Goal: Task Accomplishment & Management: Use online tool/utility

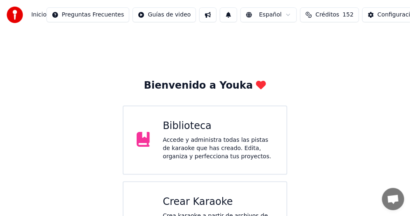
click at [185, 205] on div "Crear Karaoke" at bounding box center [218, 201] width 111 height 13
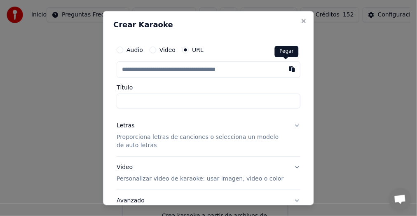
click at [286, 70] on button "button" at bounding box center [292, 68] width 16 height 15
type input "**********"
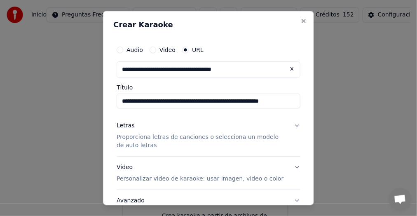
drag, startPoint x: 284, startPoint y: 100, endPoint x: 342, endPoint y: 94, distance: 57.9
click at [286, 99] on input "**********" at bounding box center [208, 100] width 184 height 15
type input "**********"
click at [289, 126] on button "Letras Proporciona letras de canciones o selecciona un modelo de auto letras" at bounding box center [208, 135] width 184 height 41
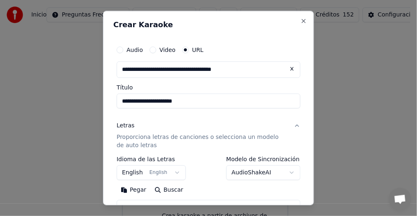
click at [171, 171] on button "English English" at bounding box center [150, 172] width 69 height 15
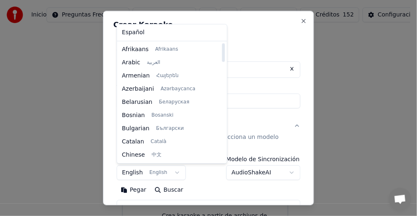
select select "**"
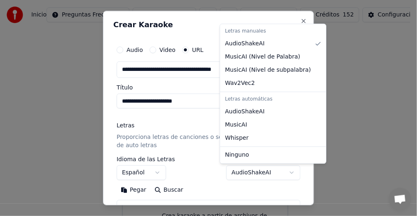
click at [286, 172] on body "**********" at bounding box center [205, 133] width 410 height 267
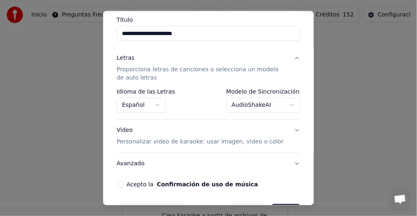
scroll to position [82, 0]
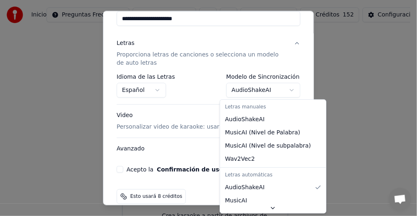
click at [285, 90] on body "**********" at bounding box center [205, 133] width 410 height 267
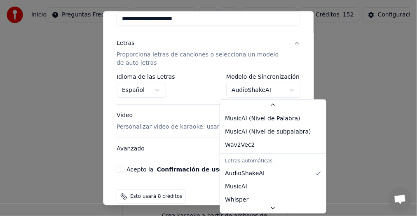
scroll to position [35, 0]
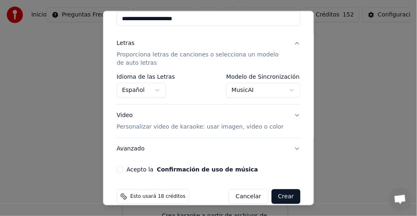
click at [284, 91] on body "**********" at bounding box center [205, 133] width 410 height 267
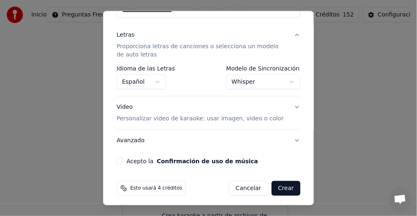
scroll to position [94, 0]
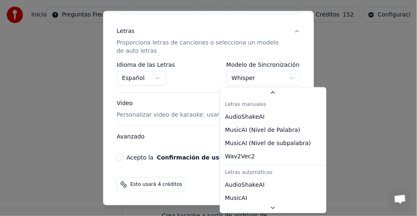
click at [282, 77] on body "**********" at bounding box center [205, 133] width 410 height 267
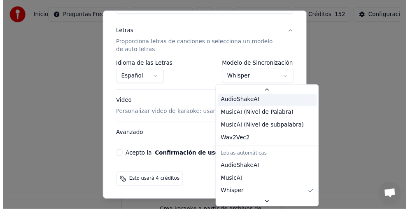
scroll to position [1, 0]
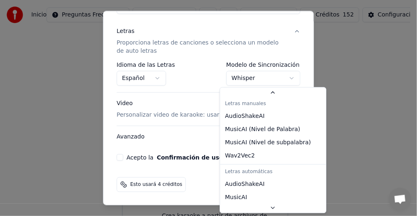
select select "**********"
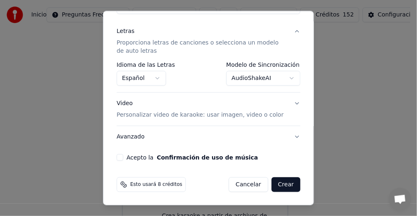
click at [121, 155] on button "Acepto la Confirmación de uso de música" at bounding box center [119, 157] width 7 height 7
click at [277, 183] on button "Crear" at bounding box center [285, 184] width 29 height 15
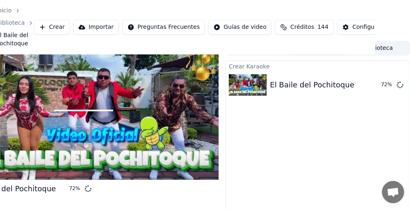
scroll to position [0, 35]
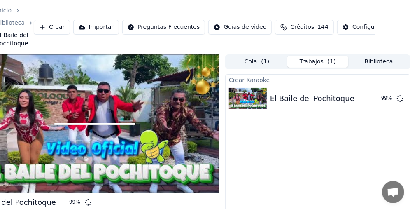
click at [308, 163] on div "Crear Karaoke El Baile del Pochitoque 99 %" at bounding box center [317, 162] width 185 height 177
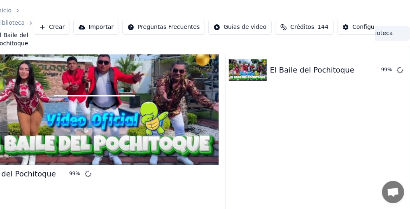
scroll to position [41, 35]
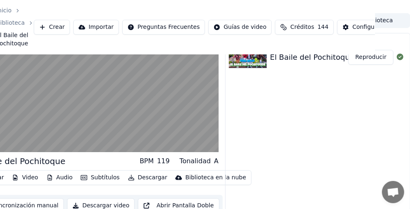
click at [367, 58] on button "Reproducir" at bounding box center [370, 57] width 45 height 15
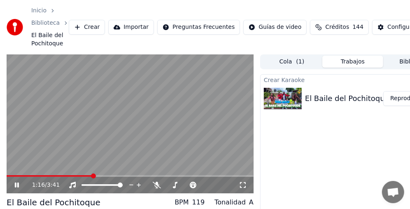
scroll to position [41, 0]
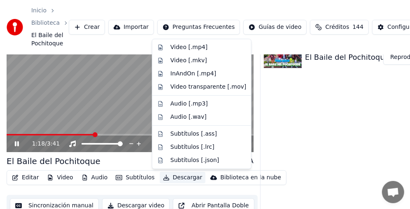
click at [182, 176] on button "Descargar" at bounding box center [183, 178] width 46 height 12
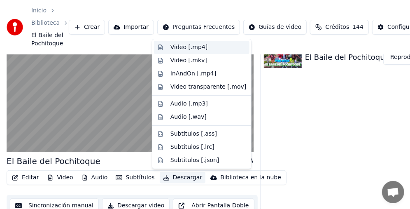
click at [191, 47] on div "Video [.mp4]" at bounding box center [188, 47] width 37 height 8
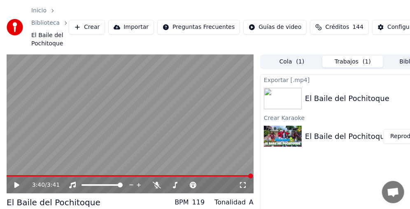
scroll to position [0, 35]
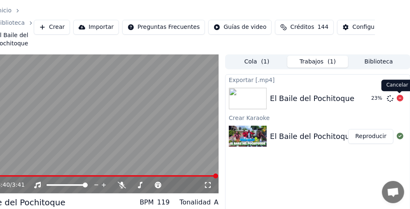
click at [399, 96] on icon at bounding box center [400, 98] width 7 height 7
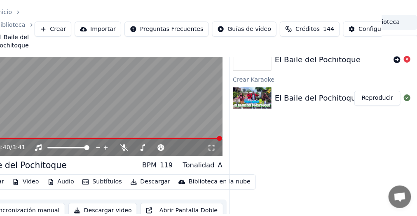
scroll to position [41, 0]
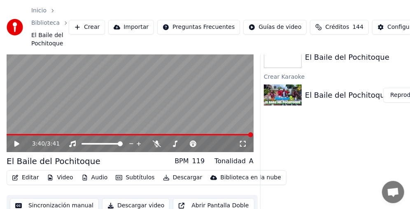
click at [24, 176] on button "Editar" at bounding box center [25, 178] width 33 height 12
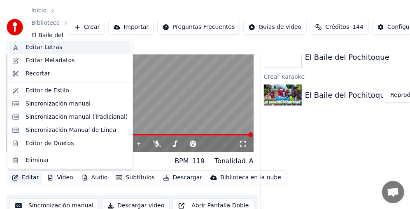
click at [51, 49] on div "Editar Letras" at bounding box center [44, 47] width 37 height 8
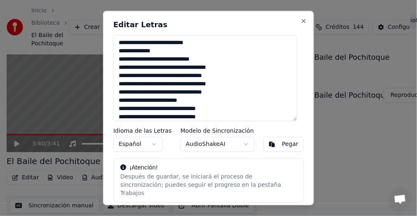
drag, startPoint x: 167, startPoint y: 50, endPoint x: 130, endPoint y: 54, distance: 36.8
click at [130, 54] on textarea at bounding box center [205, 78] width 184 height 86
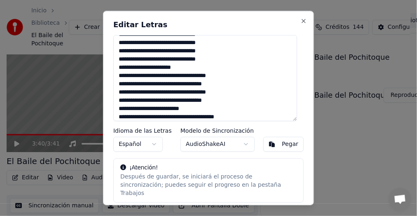
scroll to position [234, 0]
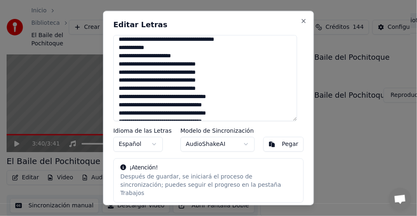
drag, startPoint x: 162, startPoint y: 47, endPoint x: 130, endPoint y: 50, distance: 32.7
click at [130, 50] on textarea at bounding box center [205, 78] width 184 height 86
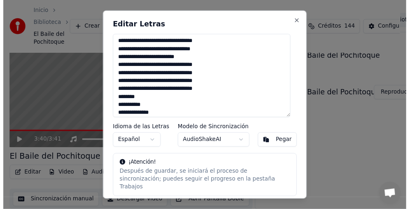
scroll to position [21, 0]
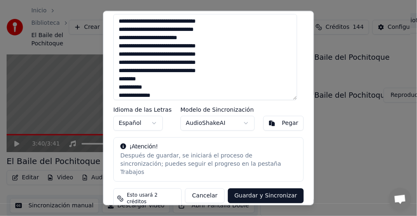
type textarea "**********"
click at [268, 189] on button "Guardar y Sincronizar" at bounding box center [266, 196] width 76 height 15
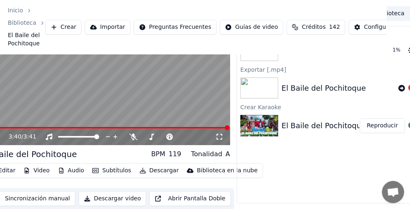
scroll to position [48, 35]
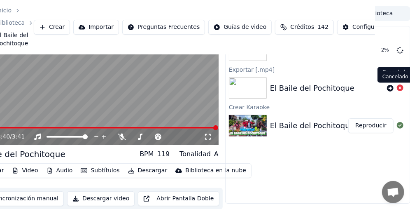
click at [399, 87] on icon at bounding box center [400, 87] width 7 height 7
click at [281, 181] on div "Sincronizar Letras El Baile del Pochitoque 3 % Exportar [.mp4] El Baile del Poc…" at bounding box center [317, 114] width 185 height 177
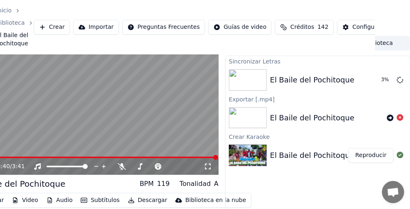
scroll to position [0, 35]
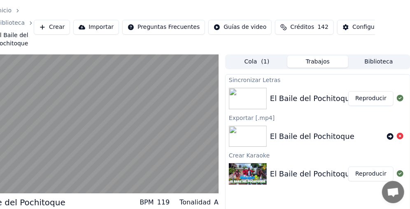
click at [370, 100] on button "Reproducir" at bounding box center [370, 98] width 45 height 15
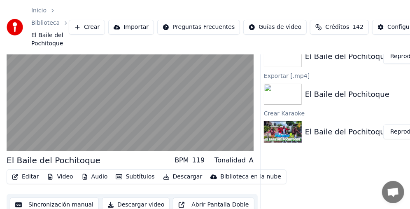
scroll to position [48, 0]
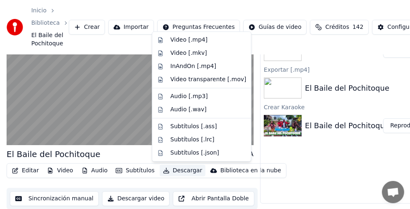
click at [181, 169] on button "Descargar" at bounding box center [183, 171] width 46 height 12
click at [187, 39] on div "Video [.mp4]" at bounding box center [188, 40] width 37 height 8
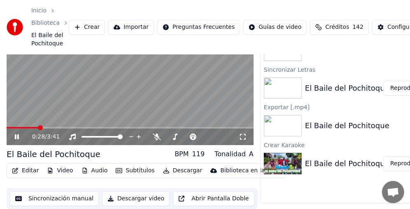
click at [113, 82] on video at bounding box center [130, 75] width 247 height 139
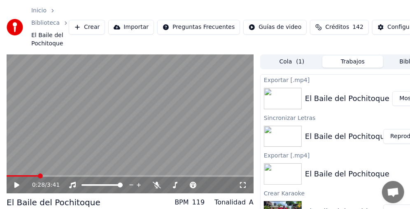
scroll to position [0, 0]
click at [405, 95] on button "Mostrar" at bounding box center [410, 98] width 36 height 15
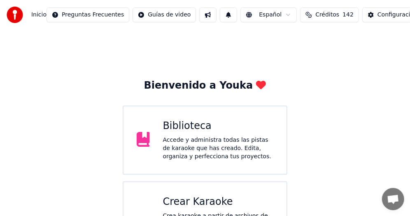
click at [193, 199] on div "Crear Karaoke" at bounding box center [218, 201] width 111 height 13
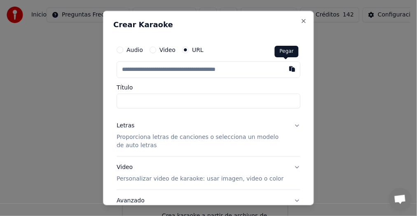
click at [285, 70] on button "button" at bounding box center [292, 68] width 16 height 15
type input "**********"
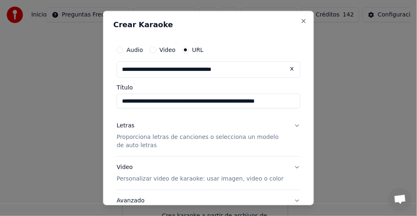
click at [289, 102] on input "**********" at bounding box center [208, 100] width 184 height 15
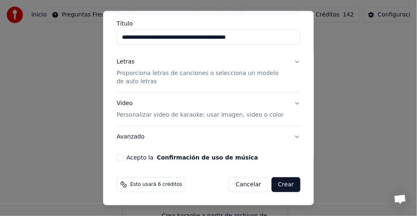
type input "**********"
click at [289, 60] on button "Letras Proporciona letras de canciones o selecciona un modelo de auto letras" at bounding box center [208, 71] width 184 height 41
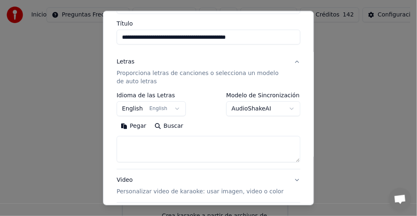
click at [171, 109] on button "English English" at bounding box center [150, 108] width 69 height 15
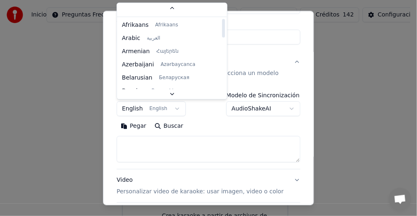
scroll to position [0, 0]
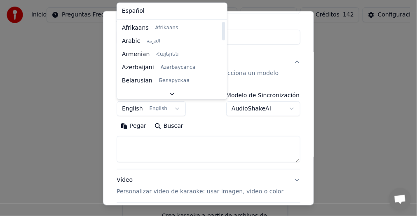
select select "**"
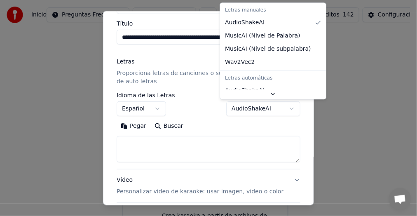
click at [287, 109] on body "**********" at bounding box center [205, 133] width 410 height 267
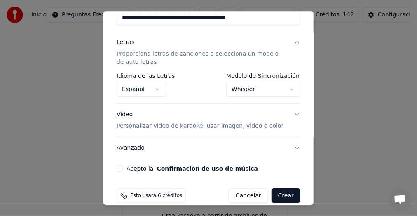
scroll to position [94, 0]
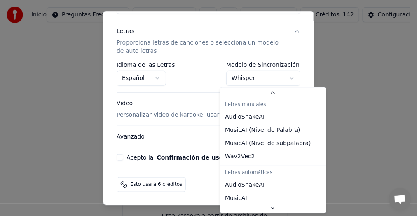
click at [286, 77] on body "**********" at bounding box center [205, 133] width 410 height 267
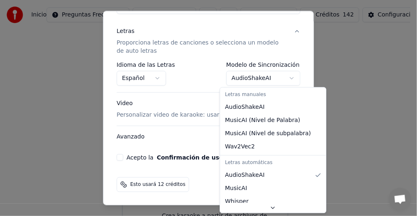
click at [285, 75] on body "**********" at bounding box center [205, 133] width 410 height 267
click at [286, 77] on body "**********" at bounding box center [205, 133] width 410 height 267
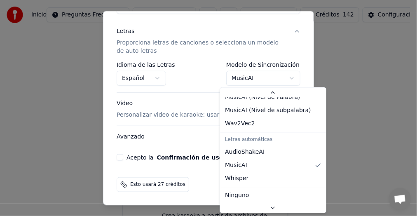
scroll to position [23, 0]
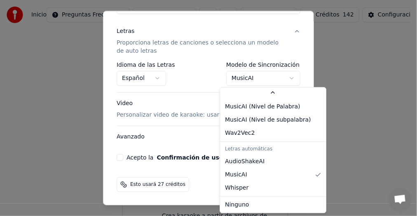
select select "****"
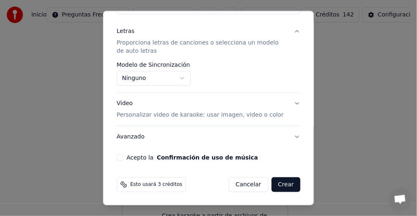
click at [291, 29] on button "Letras Proporciona letras de canciones o selecciona un modelo de auto letras" at bounding box center [208, 41] width 184 height 41
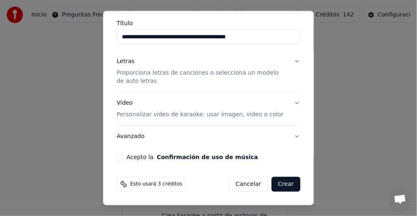
scroll to position [64, 0]
click at [290, 61] on button "Letras Proporciona letras de canciones o selecciona un modelo de auto letras" at bounding box center [208, 71] width 184 height 41
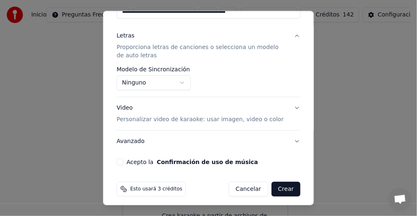
scroll to position [94, 0]
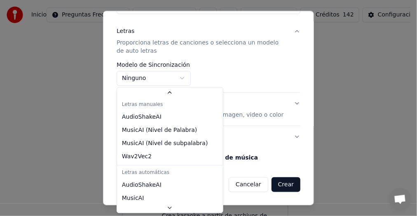
click at [184, 77] on body "**********" at bounding box center [205, 133] width 410 height 267
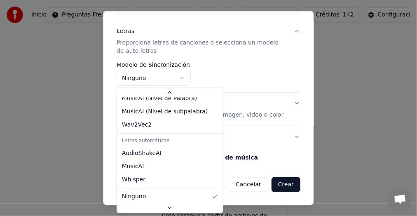
select select "*******"
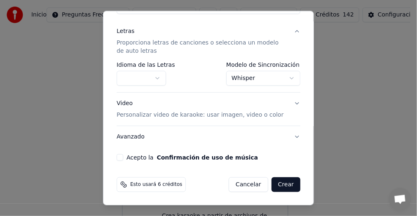
click at [121, 156] on button "Acepto la Confirmación de uso de música" at bounding box center [119, 157] width 7 height 7
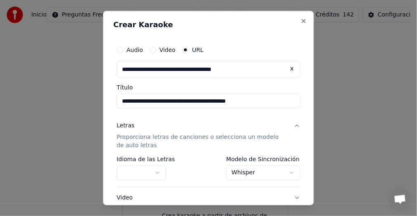
click at [213, 102] on input "**********" at bounding box center [208, 100] width 184 height 15
drag, startPoint x: 168, startPoint y: 100, endPoint x: 300, endPoint y: 149, distance: 141.2
click at [170, 101] on input "**********" at bounding box center [208, 100] width 184 height 15
click at [140, 101] on input "**********" at bounding box center [208, 100] width 184 height 15
drag, startPoint x: 144, startPoint y: 101, endPoint x: 49, endPoint y: 102, distance: 95.9
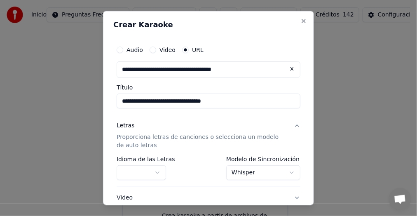
click at [57, 101] on body "**********" at bounding box center [205, 133] width 410 height 267
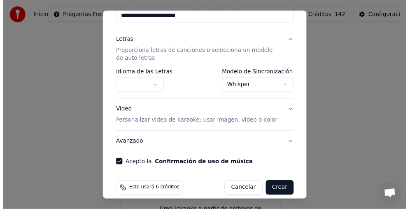
scroll to position [94, 0]
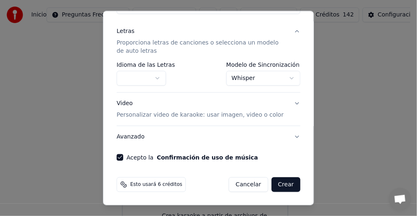
type input "**********"
click at [281, 184] on button "Crear" at bounding box center [285, 184] width 29 height 15
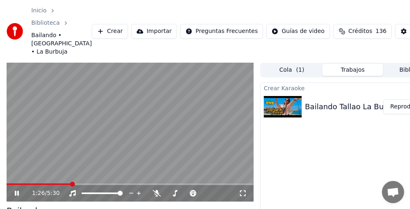
click at [393, 107] on button "Reproducir" at bounding box center [405, 106] width 45 height 15
click at [107, 183] on span at bounding box center [130, 184] width 247 height 2
click at [124, 183] on span at bounding box center [130, 184] width 247 height 2
click at [144, 184] on span at bounding box center [130, 184] width 247 height 2
click at [158, 184] on span at bounding box center [130, 184] width 247 height 2
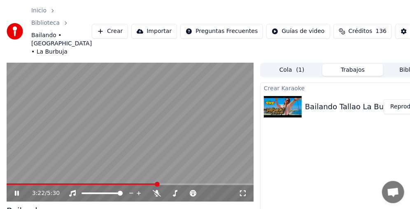
click at [174, 183] on span at bounding box center [130, 184] width 247 height 2
click at [198, 182] on video at bounding box center [130, 132] width 247 height 139
click at [203, 184] on span at bounding box center [130, 184] width 247 height 2
click at [91, 183] on span at bounding box center [49, 184] width 85 height 2
click at [142, 151] on video at bounding box center [130, 132] width 247 height 139
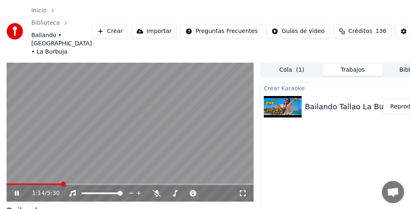
click at [62, 184] on span at bounding box center [35, 184] width 56 height 2
click at [42, 184] on span at bounding box center [24, 184] width 35 height 2
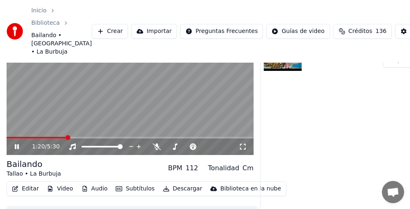
scroll to position [65, 0]
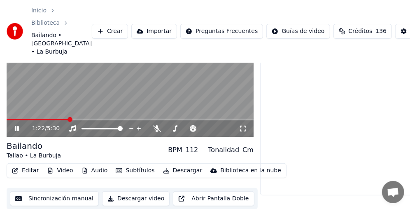
click at [107, 99] on video at bounding box center [130, 67] width 247 height 139
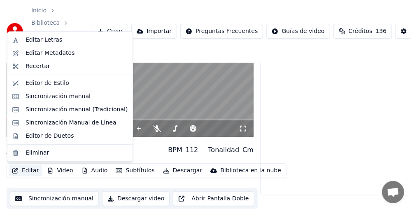
click at [20, 172] on button "Editar" at bounding box center [25, 171] width 33 height 12
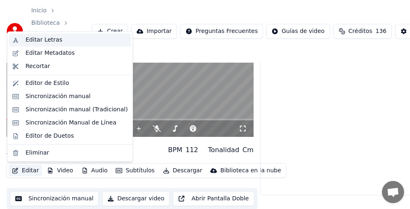
click at [54, 42] on div "Editar Letras" at bounding box center [44, 40] width 37 height 8
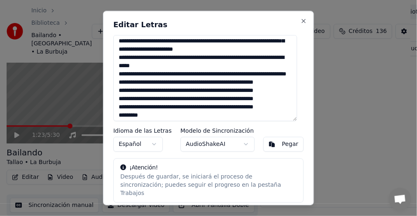
scroll to position [0, 0]
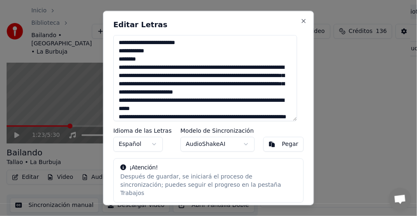
click at [119, 69] on textarea at bounding box center [205, 78] width 184 height 86
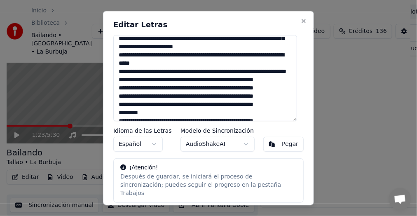
scroll to position [44, 0]
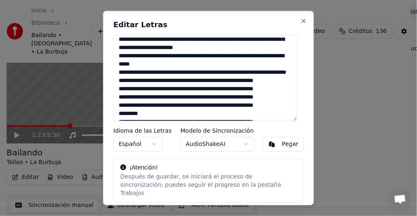
drag, startPoint x: 119, startPoint y: 69, endPoint x: 187, endPoint y: 65, distance: 68.8
click at [187, 65] on textarea at bounding box center [205, 78] width 184 height 86
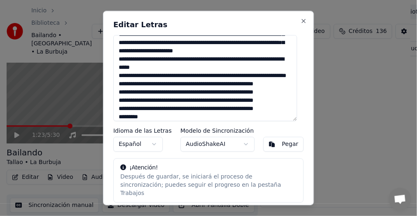
scroll to position [0, 0]
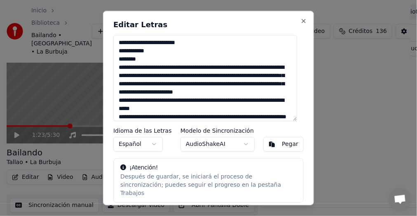
click at [116, 65] on textarea at bounding box center [205, 78] width 184 height 86
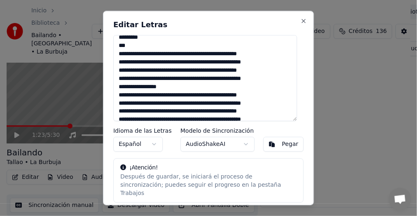
scroll to position [196, 0]
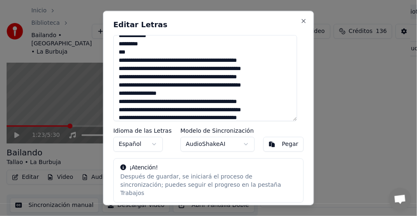
drag, startPoint x: 117, startPoint y: 68, endPoint x: 190, endPoint y: 60, distance: 73.3
click at [190, 60] on textarea at bounding box center [205, 78] width 184 height 86
click at [150, 61] on textarea at bounding box center [205, 78] width 184 height 86
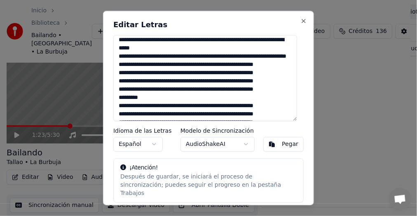
scroll to position [0, 0]
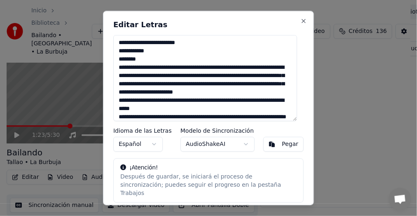
drag, startPoint x: 153, startPoint y: 51, endPoint x: 111, endPoint y: 56, distance: 42.7
click at [107, 59] on div "Editar Letras Idioma de las Letras Español Modelo de Sincronización AudioShakeA…" at bounding box center [208, 108] width 211 height 194
drag, startPoint x: 115, startPoint y: 52, endPoint x: 147, endPoint y: 57, distance: 31.7
click at [147, 57] on textarea at bounding box center [205, 78] width 184 height 86
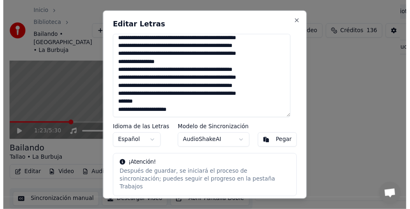
scroll to position [477, 0]
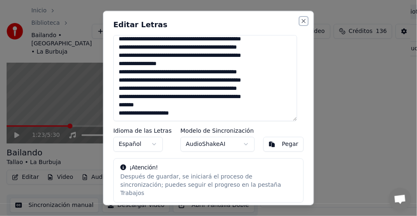
click at [300, 20] on button "Close" at bounding box center [303, 21] width 7 height 7
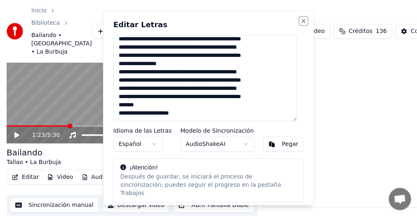
type textarea "**********"
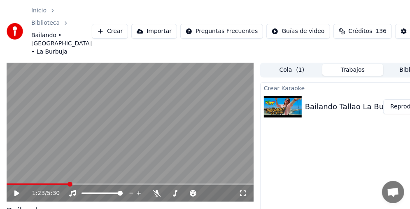
scroll to position [0, 0]
click at [401, 109] on button "Reproducir" at bounding box center [405, 106] width 45 height 15
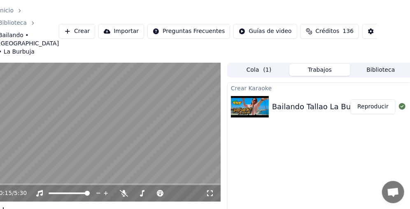
scroll to position [0, 35]
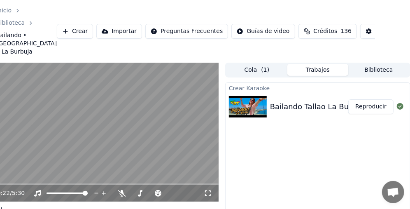
click at [16, 183] on video at bounding box center [95, 132] width 247 height 139
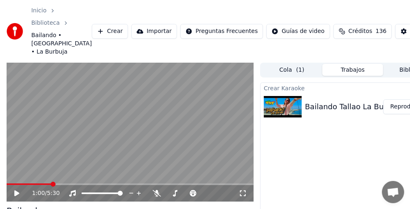
click at [16, 184] on span at bounding box center [130, 184] width 247 height 2
click at [117, 133] on video at bounding box center [130, 132] width 247 height 139
click at [76, 184] on span at bounding box center [130, 184] width 247 height 2
click at [87, 184] on span at bounding box center [130, 184] width 247 height 2
click at [98, 184] on span at bounding box center [130, 184] width 247 height 2
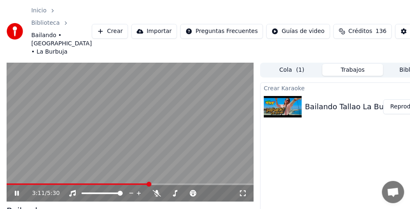
click at [149, 183] on span at bounding box center [130, 184] width 247 height 2
click at [175, 184] on span at bounding box center [130, 184] width 247 height 2
click at [218, 183] on span at bounding box center [130, 184] width 247 height 2
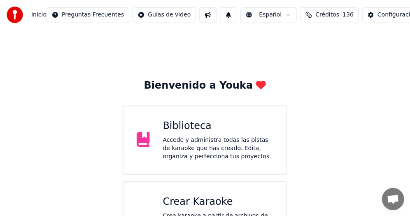
click at [210, 139] on div "Accede y administra todas las pistas de karaoke que has creado. Edita, organiza…" at bounding box center [218, 148] width 111 height 25
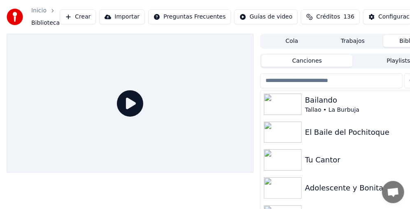
click at [331, 100] on div "Bailando" at bounding box center [369, 100] width 128 height 12
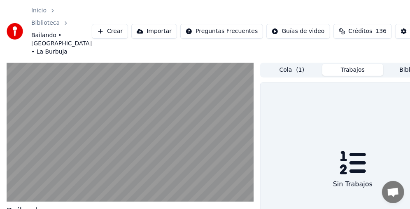
click at [352, 71] on button "Trabajos" at bounding box center [352, 70] width 61 height 12
click at [297, 72] on span "( 1 )" at bounding box center [300, 70] width 8 height 8
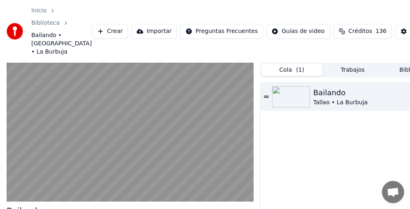
scroll to position [0, 35]
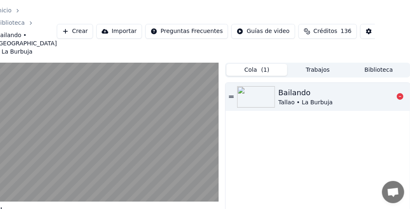
click at [305, 98] on div "Bailando" at bounding box center [305, 93] width 54 height 12
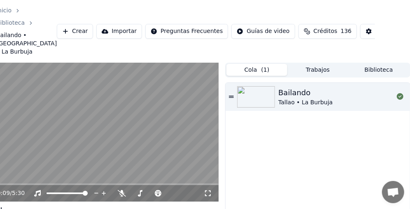
click at [108, 131] on video at bounding box center [95, 132] width 247 height 139
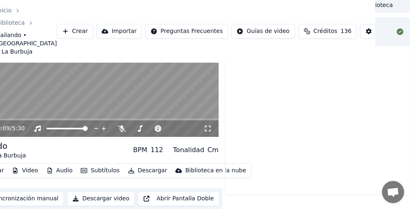
scroll to position [65, 0]
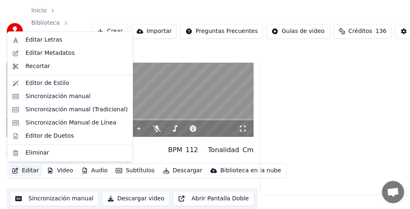
click at [26, 170] on button "Editar" at bounding box center [25, 171] width 33 height 12
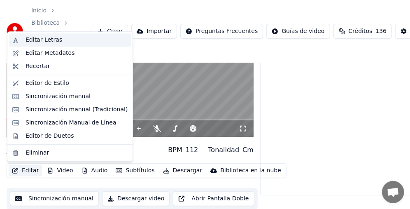
click at [44, 41] on div "Editar Letras" at bounding box center [44, 40] width 37 height 8
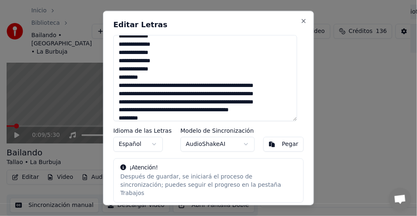
scroll to position [205, 0]
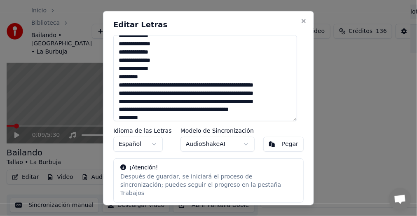
paste textarea "**********"
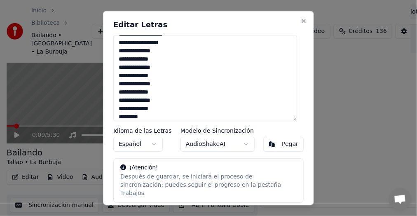
scroll to position [189, 0]
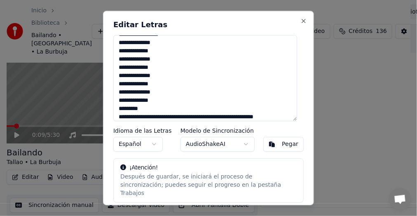
paste textarea "**********"
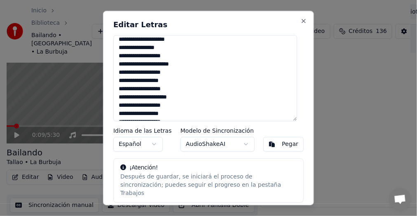
scroll to position [0, 0]
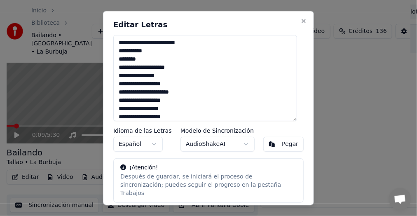
click at [119, 69] on textarea at bounding box center [205, 78] width 184 height 86
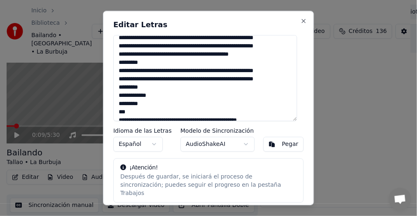
scroll to position [348, 0]
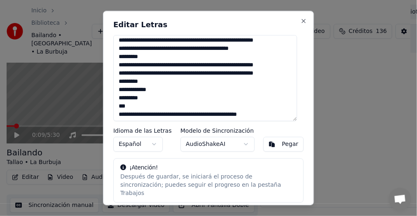
paste textarea "**********"
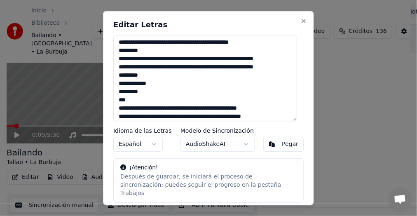
scroll to position [634, 0]
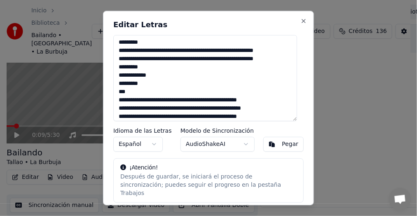
paste textarea "**********"
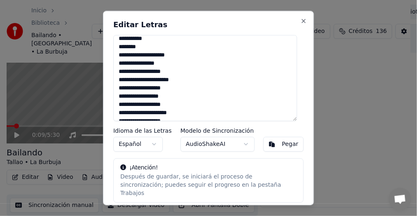
scroll to position [0, 0]
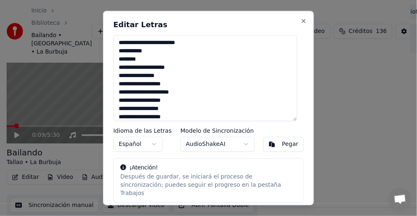
click at [175, 56] on textarea at bounding box center [205, 78] width 184 height 86
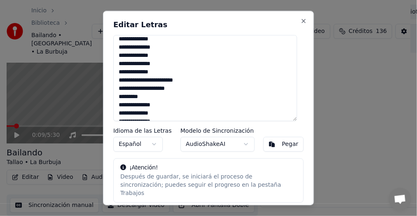
scroll to position [654, 0]
click at [167, 66] on textarea at bounding box center [205, 78] width 184 height 86
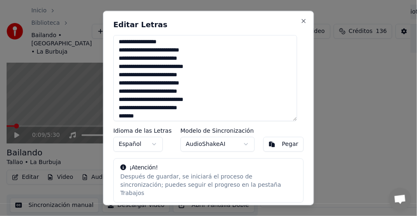
scroll to position [848, 0]
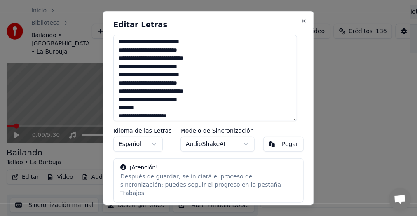
type textarea "**********"
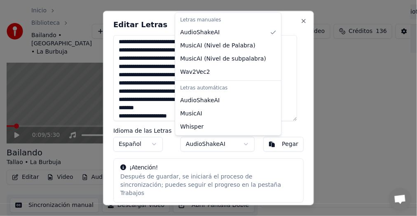
click at [241, 144] on body "Inicio Biblioteca Bailando • [GEOGRAPHIC_DATA] • La Burbuja Crear Importar Preg…" at bounding box center [205, 50] width 410 height 216
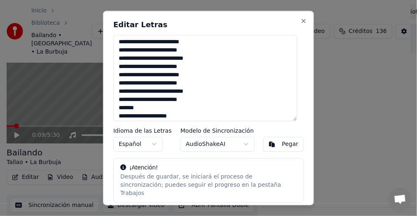
click at [2, 188] on div at bounding box center [208, 108] width 417 height 216
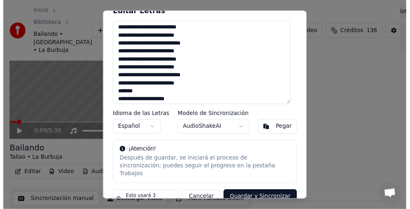
scroll to position [21, 0]
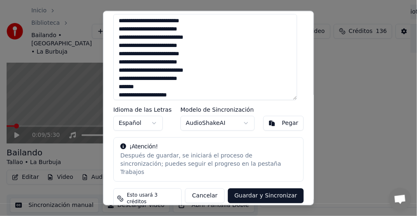
click at [262, 189] on button "Guardar y Sincronizar" at bounding box center [266, 196] width 76 height 15
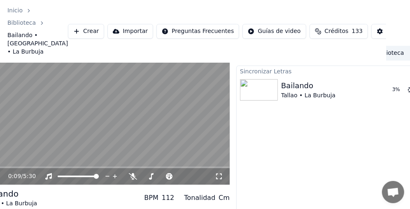
scroll to position [17, 35]
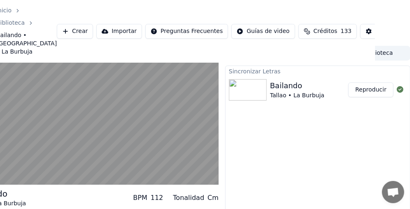
click at [367, 87] on button "Reproducir" at bounding box center [370, 89] width 45 height 15
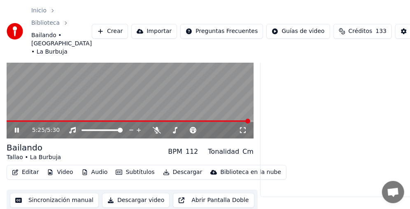
scroll to position [65, 0]
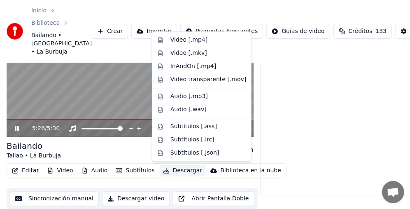
click at [184, 173] on button "Descargar" at bounding box center [183, 171] width 46 height 12
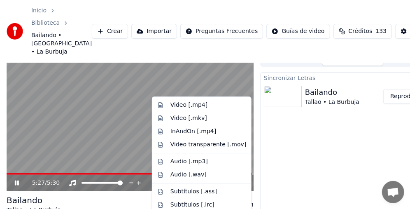
scroll to position [0, 0]
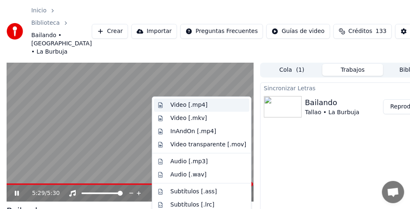
click at [191, 105] on div "Video [.mp4]" at bounding box center [188, 105] width 37 height 8
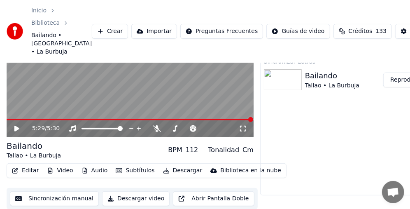
click at [92, 29] on button "Crear" at bounding box center [110, 31] width 36 height 15
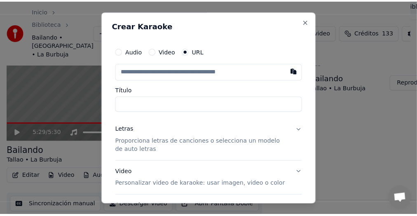
scroll to position [58, 0]
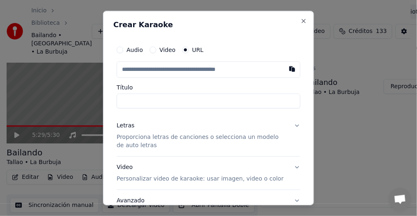
click at [169, 50] on label "Video" at bounding box center [167, 50] width 16 height 6
click at [156, 50] on button "Video" at bounding box center [152, 50] width 7 height 7
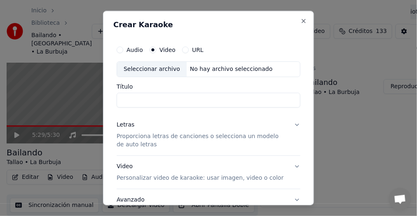
click at [155, 72] on div "Seleccionar archivo" at bounding box center [152, 69] width 70 height 15
click at [180, 100] on input "Título" at bounding box center [208, 100] width 184 height 15
click at [249, 67] on div "No hay archivo seleccionado" at bounding box center [240, 69] width 89 height 8
click at [255, 69] on div "No hay archivo seleccionado" at bounding box center [240, 69] width 89 height 8
click at [228, 48] on div "Audio Video URL" at bounding box center [208, 50] width 184 height 16
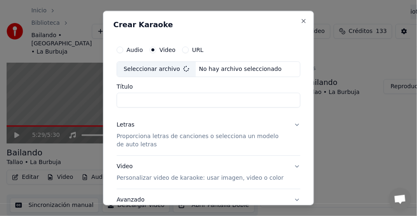
click at [164, 71] on div "Seleccionar archivo" at bounding box center [156, 69] width 79 height 15
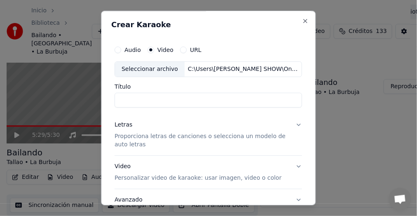
click at [199, 102] on input "Título" at bounding box center [207, 100] width 187 height 15
click at [120, 100] on input "**********" at bounding box center [207, 100] width 187 height 15
type input "**********"
click at [294, 124] on button "Letras Proporciona letras de canciones o selecciona un modelo de auto letras" at bounding box center [207, 134] width 187 height 41
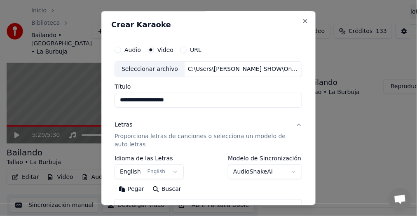
click at [168, 172] on button "English English" at bounding box center [148, 171] width 69 height 15
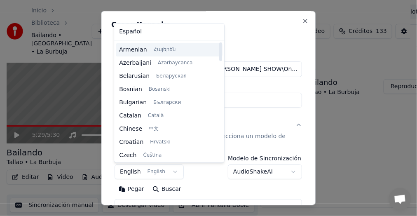
scroll to position [0, 0]
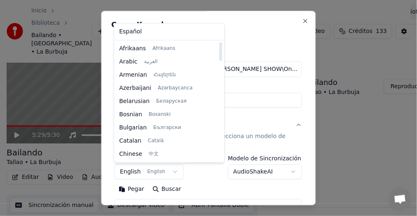
select select "**"
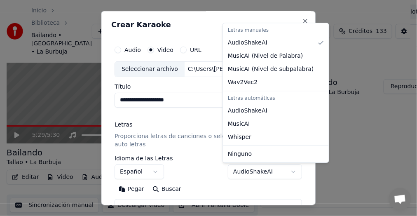
click at [287, 158] on body "**********" at bounding box center [205, 50] width 410 height 216
select select "**********"
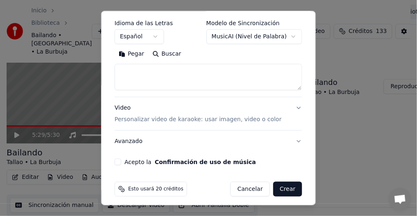
scroll to position [139, 0]
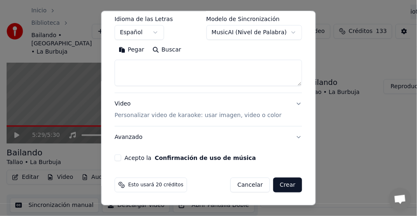
click at [117, 156] on button "Acepto la Confirmación de uso de música" at bounding box center [117, 157] width 7 height 7
click at [293, 101] on button "Video Personalizar video de karaoke: usar imagen, video o color" at bounding box center [207, 109] width 187 height 33
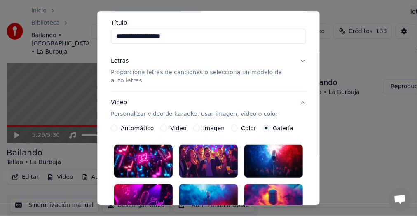
scroll to position [103, 0]
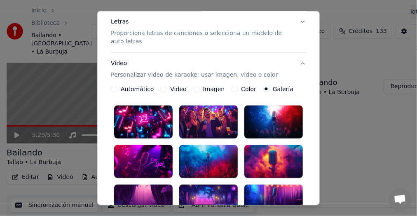
click at [209, 87] on label "Imagen" at bounding box center [214, 89] width 22 height 6
click at [200, 87] on button "Imagen" at bounding box center [196, 89] width 7 height 7
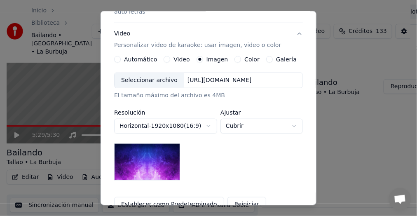
scroll to position [101, 0]
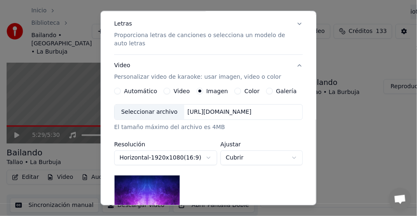
click at [163, 91] on button "Video" at bounding box center [166, 91] width 7 height 7
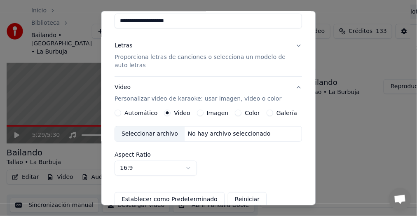
scroll to position [43, 0]
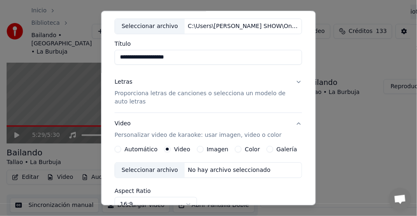
click at [179, 149] on label "Video" at bounding box center [182, 149] width 16 height 6
click at [171, 149] on button "Video" at bounding box center [167, 149] width 7 height 7
click at [197, 149] on button "Imagen" at bounding box center [200, 149] width 7 height 7
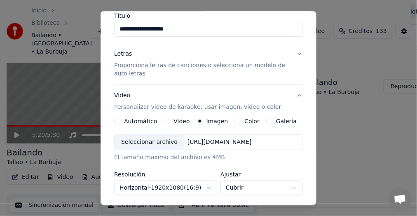
scroll to position [84, 0]
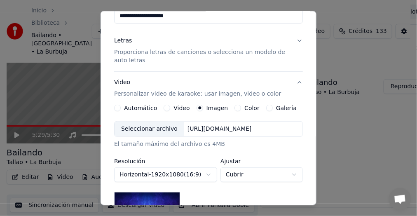
click at [114, 108] on button "Automático" at bounding box center [117, 108] width 7 height 7
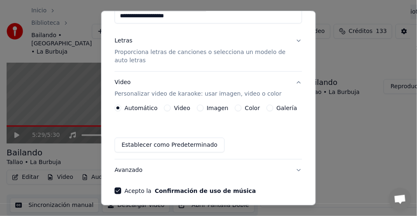
click at [165, 107] on button "Video" at bounding box center [167, 108] width 7 height 7
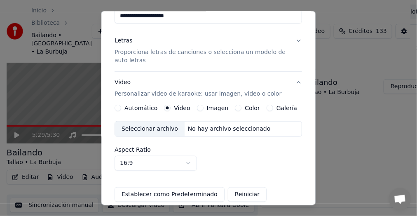
click at [119, 108] on button "Automático" at bounding box center [117, 108] width 7 height 7
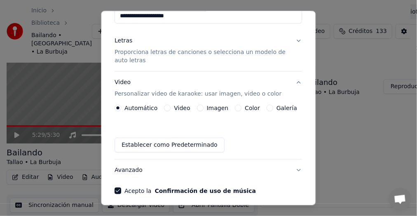
click at [164, 108] on button "Video" at bounding box center [167, 108] width 7 height 7
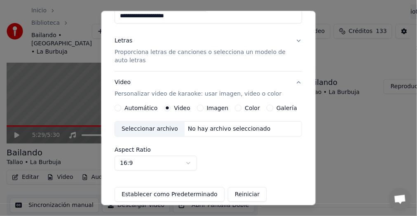
click at [198, 108] on button "Imagen" at bounding box center [200, 108] width 7 height 7
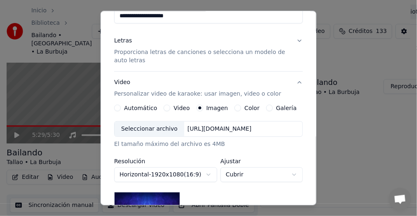
click at [234, 109] on button "Color" at bounding box center [237, 108] width 7 height 7
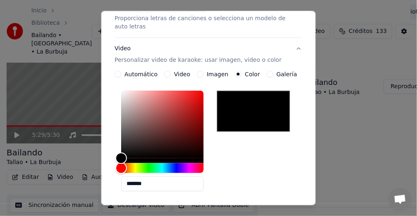
scroll to position [125, 0]
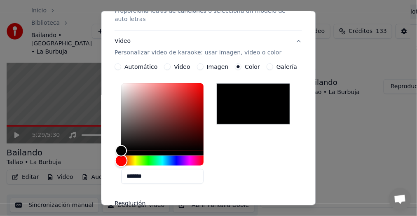
click at [176, 158] on div "Hue" at bounding box center [162, 161] width 82 height 10
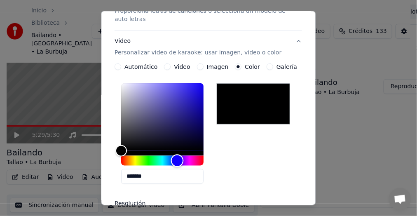
click at [176, 158] on div "Hue" at bounding box center [177, 160] width 13 height 13
click at [266, 66] on button "Galería" at bounding box center [269, 66] width 7 height 7
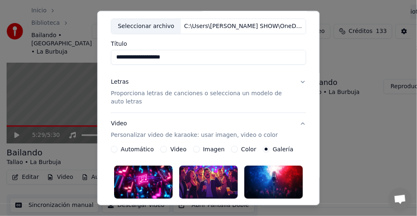
scroll to position [84, 0]
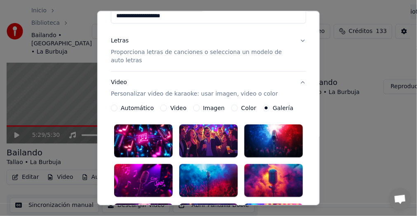
click at [139, 139] on div at bounding box center [143, 140] width 58 height 33
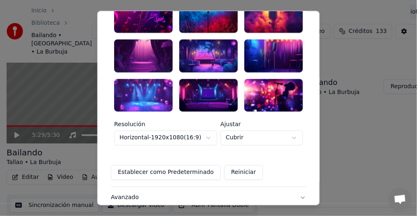
scroll to position [249, 0]
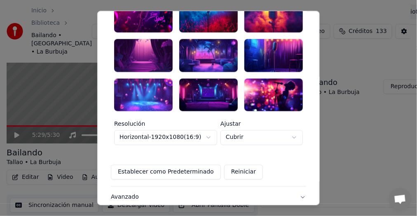
click at [160, 170] on button "Establecer como Predeterminado" at bounding box center [166, 172] width 110 height 15
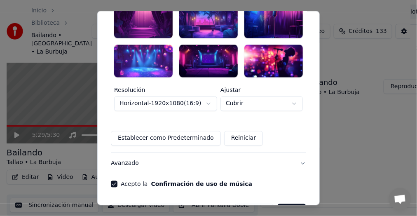
scroll to position [309, 0]
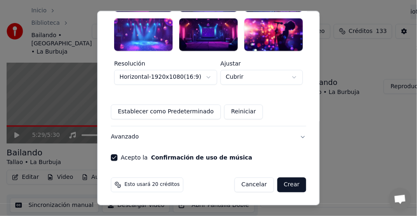
click at [290, 183] on button "Crear" at bounding box center [291, 184] width 29 height 15
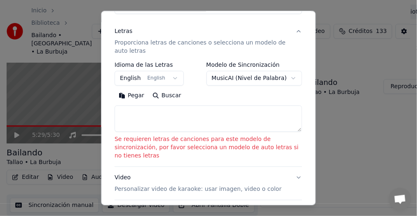
scroll to position [0, 0]
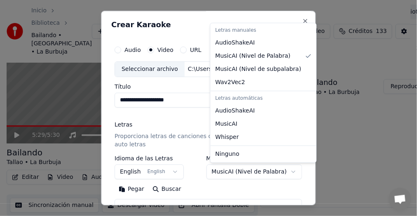
click at [285, 158] on body "**********" at bounding box center [205, 50] width 410 height 216
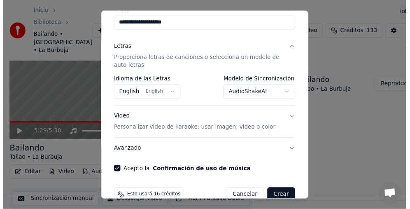
scroll to position [82, 0]
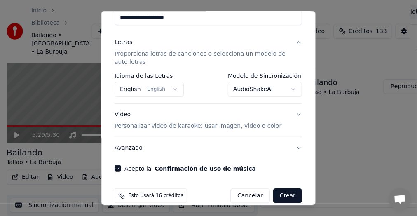
click at [289, 88] on body "**********" at bounding box center [205, 50] width 410 height 216
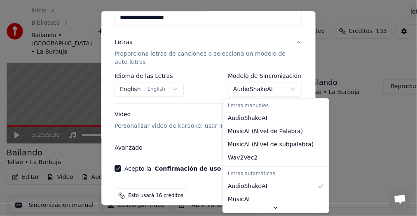
select select "**********"
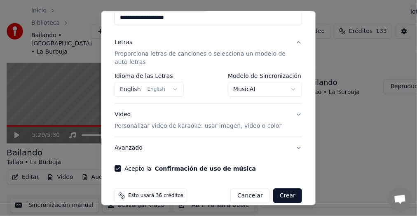
click at [281, 196] on button "Crear" at bounding box center [287, 195] width 29 height 15
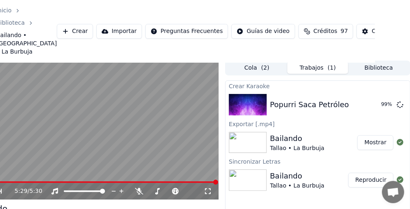
scroll to position [0, 35]
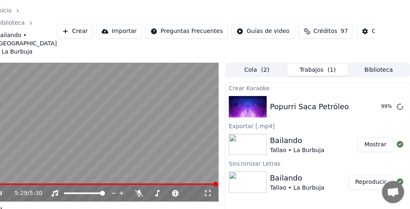
click at [377, 143] on button "Mostrar" at bounding box center [375, 144] width 36 height 15
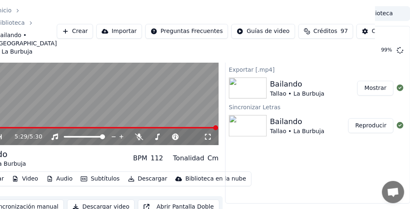
scroll to position [65, 35]
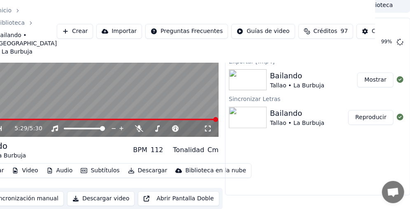
click at [108, 149] on div "Bailando Tallao • La Burbuja BPM 112 Tonalidad Cm" at bounding box center [95, 150] width 247 height 20
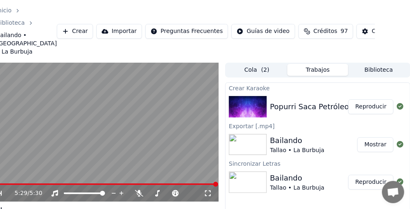
click at [379, 107] on button "Reproducir" at bounding box center [370, 106] width 45 height 15
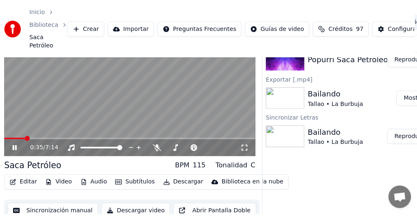
scroll to position [41, 0]
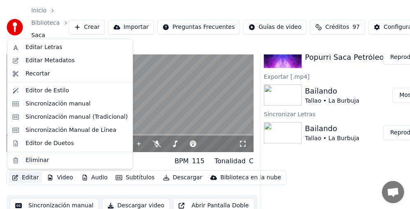
click at [31, 177] on button "Editar" at bounding box center [25, 178] width 33 height 12
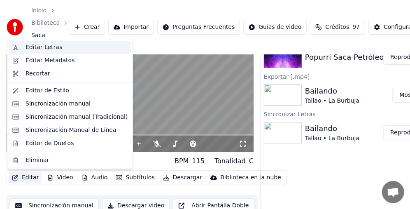
click at [56, 47] on div "Editar Letras" at bounding box center [44, 47] width 37 height 8
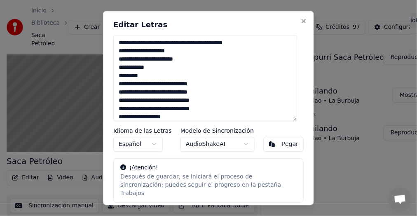
drag, startPoint x: 150, startPoint y: 68, endPoint x: 116, endPoint y: 69, distance: 34.2
click at [116, 69] on textarea at bounding box center [205, 78] width 184 height 86
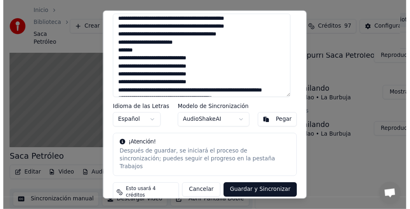
scroll to position [0, 0]
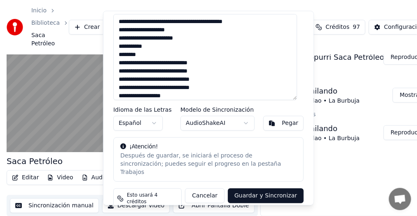
type textarea "**********"
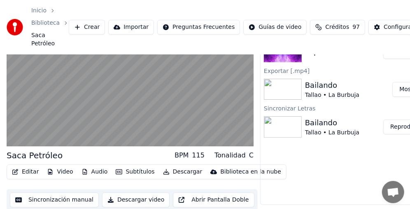
scroll to position [48, 0]
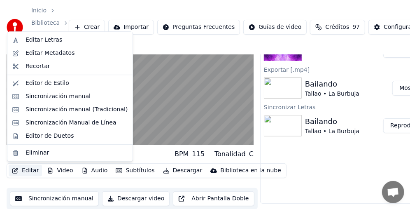
click at [30, 170] on button "Editar" at bounding box center [25, 171] width 33 height 12
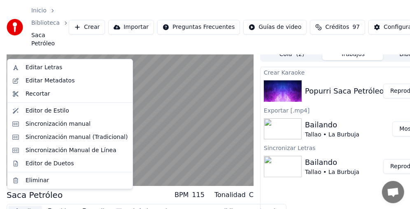
scroll to position [7, 0]
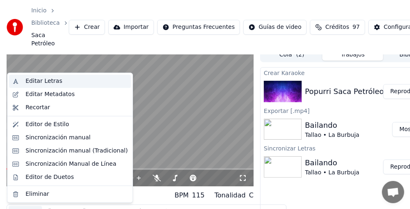
click at [58, 78] on div "Editar Letras" at bounding box center [77, 81] width 102 height 8
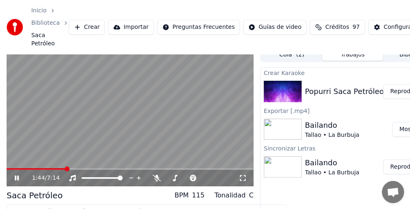
scroll to position [48, 0]
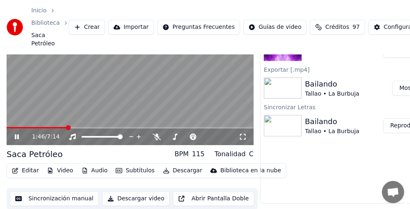
click at [177, 172] on button "Descargar" at bounding box center [183, 171] width 46 height 12
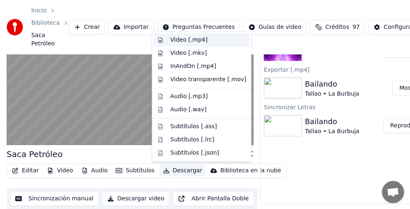
click at [193, 41] on div "Video [.mp4]" at bounding box center [188, 40] width 37 height 8
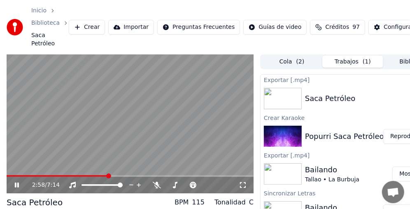
scroll to position [0, 35]
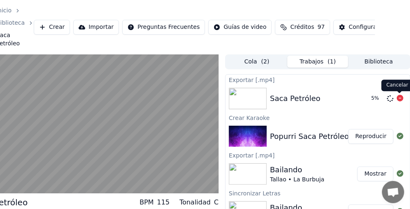
click at [400, 98] on icon at bounding box center [400, 98] width 7 height 7
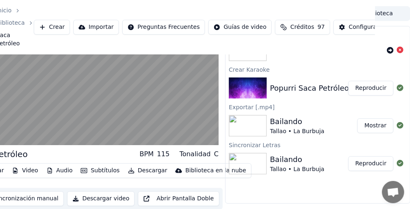
scroll to position [48, 0]
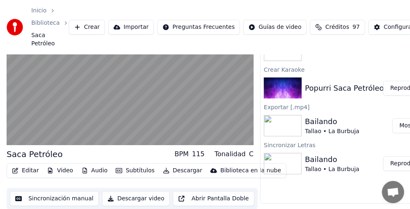
click at [28, 169] on button "Editar" at bounding box center [25, 171] width 33 height 12
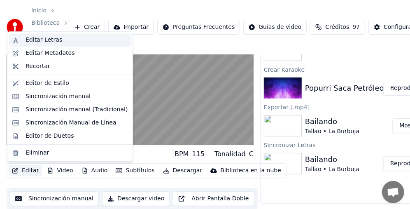
click at [49, 43] on div "Editar Letras" at bounding box center [44, 40] width 37 height 8
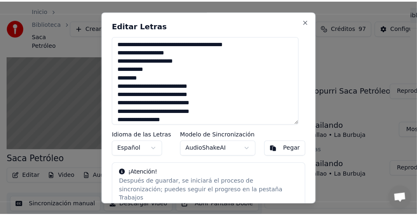
scroll to position [42, 0]
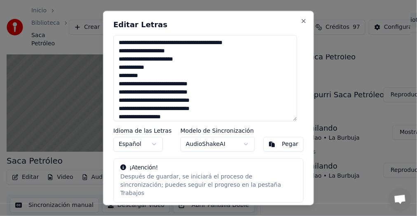
click at [188, 44] on textarea at bounding box center [205, 78] width 184 height 86
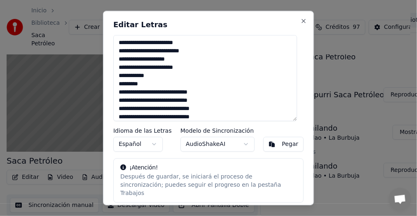
click at [173, 51] on textarea at bounding box center [205, 78] width 184 height 86
click at [245, 62] on textarea at bounding box center [205, 78] width 184 height 86
drag, startPoint x: 154, startPoint y: 75, endPoint x: 116, endPoint y: 79, distance: 38.1
click at [112, 79] on div "Editar Letras Idioma de las Letras Español Modelo de Sincronización AudioShakeA…" at bounding box center [208, 108] width 211 height 194
click at [150, 76] on textarea at bounding box center [205, 78] width 184 height 86
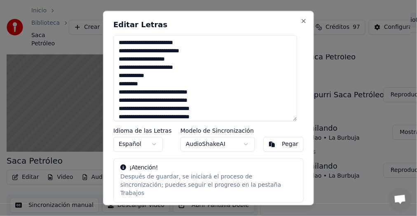
drag, startPoint x: 117, startPoint y: 75, endPoint x: 144, endPoint y: 81, distance: 28.2
click at [144, 81] on textarea at bounding box center [205, 78] width 184 height 86
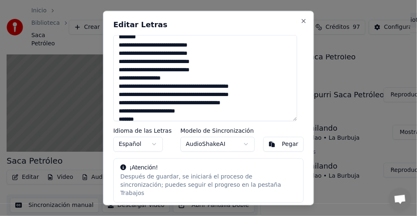
scroll to position [41, 0]
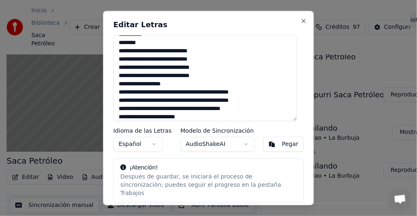
click at [181, 93] on textarea at bounding box center [205, 78] width 184 height 86
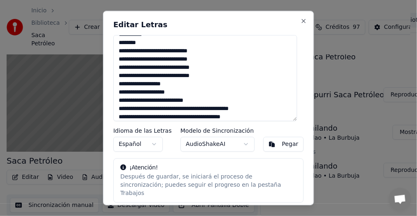
click at [181, 109] on textarea at bounding box center [205, 78] width 184 height 86
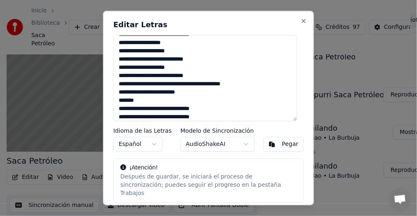
click at [200, 84] on textarea at bounding box center [205, 78] width 184 height 86
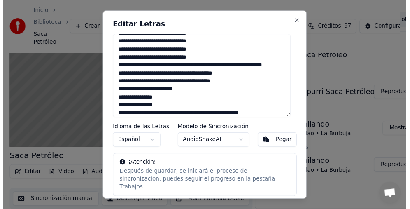
scroll to position [41, 0]
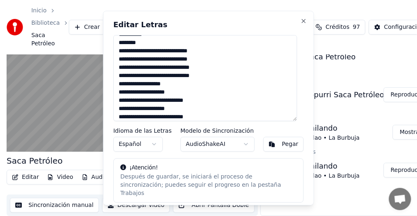
type textarea "**********"
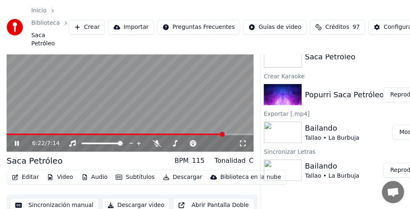
click at [98, 98] on video at bounding box center [130, 82] width 247 height 139
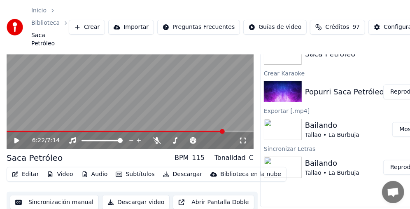
scroll to position [48, 0]
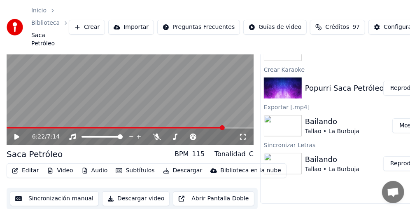
click at [28, 170] on button "Editar" at bounding box center [25, 171] width 33 height 12
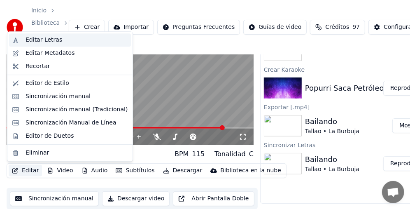
click at [47, 40] on div "Editar Letras" at bounding box center [44, 40] width 37 height 8
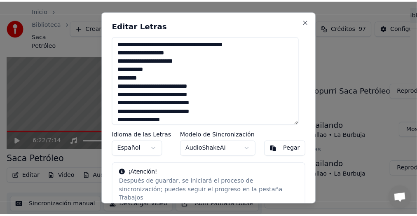
scroll to position [42, 0]
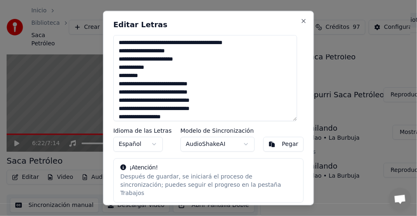
click at [191, 43] on textarea at bounding box center [205, 78] width 184 height 86
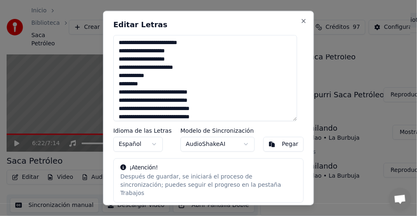
drag, startPoint x: 117, startPoint y: 77, endPoint x: 145, endPoint y: 81, distance: 27.9
click at [145, 81] on textarea at bounding box center [205, 78] width 184 height 86
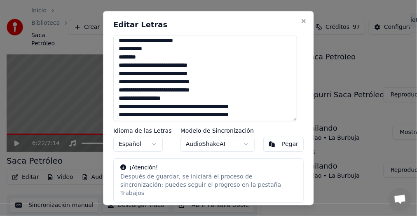
scroll to position [33, 0]
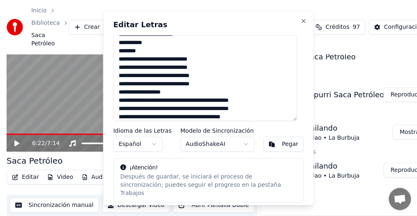
type textarea "**********"
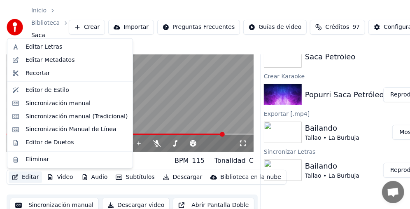
click at [28, 175] on button "Editar" at bounding box center [25, 177] width 33 height 12
click at [53, 46] on div "Editar Letras" at bounding box center [44, 47] width 37 height 8
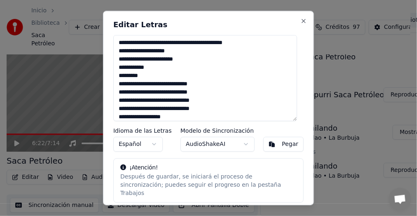
click at [189, 44] on textarea at bounding box center [205, 78] width 184 height 86
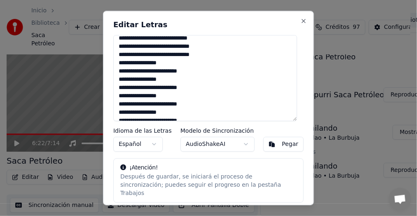
scroll to position [58, 0]
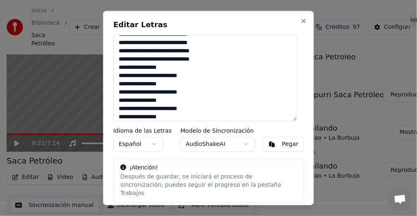
click at [199, 60] on textarea at bounding box center [205, 78] width 184 height 86
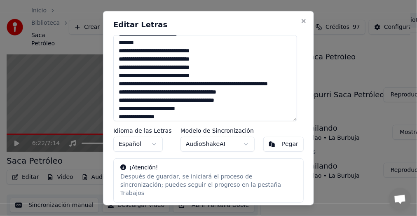
scroll to position [156, 0]
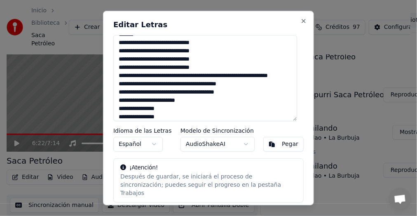
paste textarea "**********"
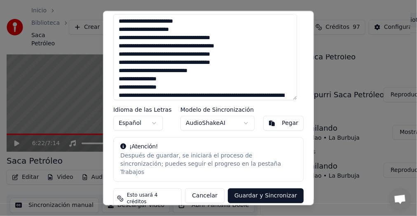
scroll to position [461, 0]
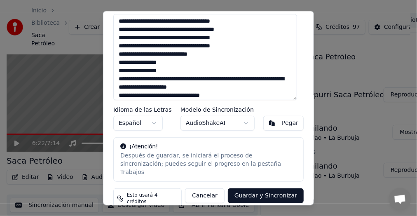
click at [182, 30] on textarea at bounding box center [205, 57] width 184 height 86
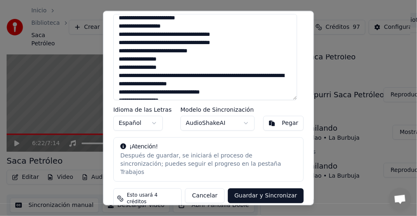
scroll to position [497, 0]
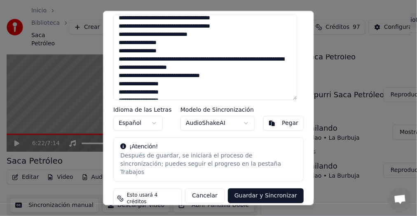
click at [175, 68] on textarea at bounding box center [205, 57] width 184 height 86
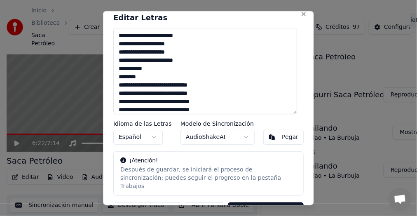
scroll to position [0, 0]
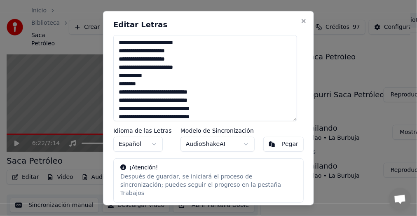
drag, startPoint x: 119, startPoint y: 68, endPoint x: 191, endPoint y: 72, distance: 72.1
click at [119, 68] on textarea at bounding box center [205, 78] width 184 height 86
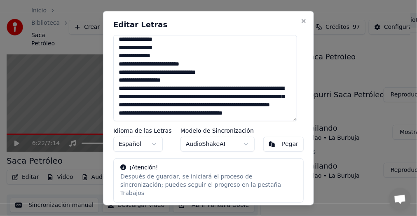
scroll to position [684, 0]
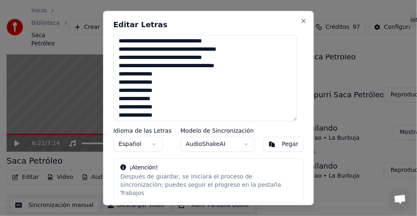
click at [218, 68] on textarea at bounding box center [205, 78] width 184 height 86
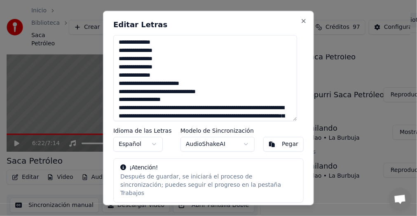
scroll to position [774, 0]
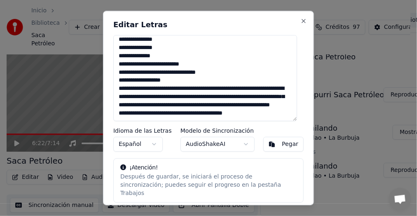
paste textarea "**********"
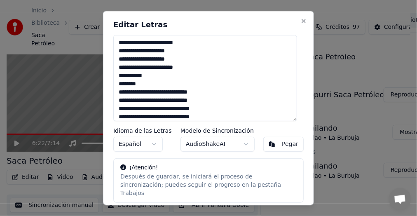
scroll to position [41, 0]
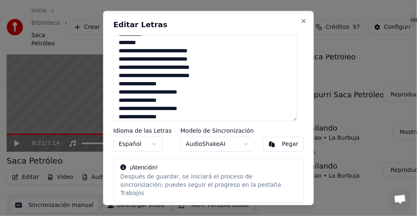
click at [161, 52] on textarea at bounding box center [205, 78] width 184 height 86
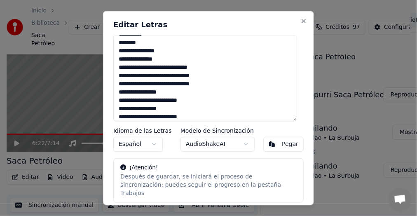
click at [159, 70] on textarea at bounding box center [205, 78] width 184 height 86
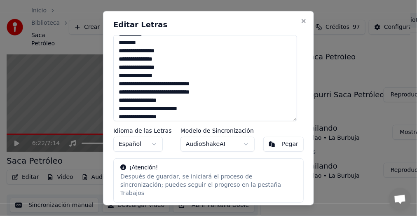
click at [161, 85] on textarea at bounding box center [205, 78] width 184 height 86
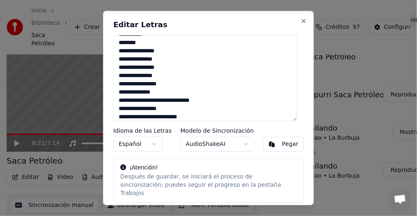
click at [161, 100] on textarea at bounding box center [205, 78] width 184 height 86
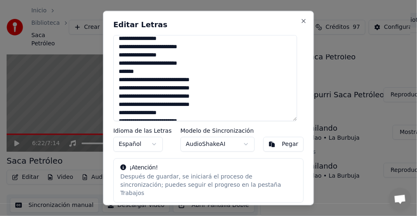
scroll to position [165, 0]
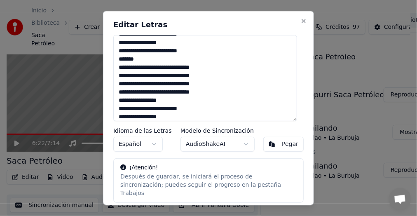
click at [163, 68] on textarea at bounding box center [205, 78] width 184 height 86
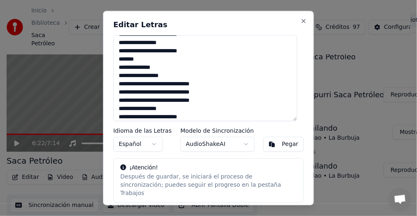
click at [163, 84] on textarea at bounding box center [205, 78] width 184 height 86
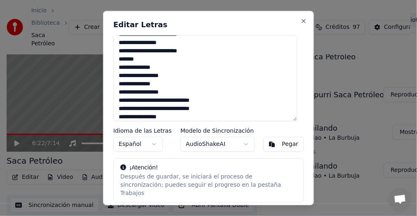
drag, startPoint x: 168, startPoint y: 100, endPoint x: 211, endPoint y: 102, distance: 43.3
click at [169, 101] on textarea at bounding box center [205, 78] width 184 height 86
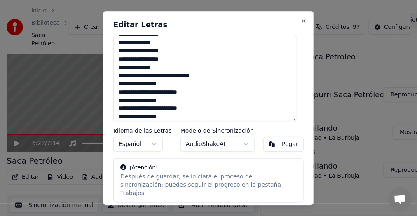
click at [168, 75] on textarea at bounding box center [205, 78] width 184 height 86
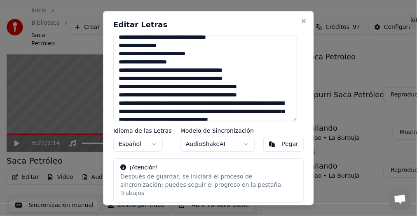
scroll to position [329, 0]
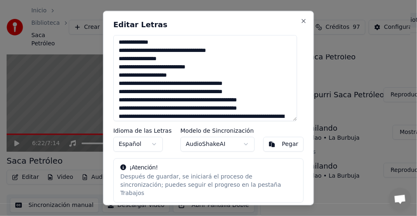
drag, startPoint x: 170, startPoint y: 84, endPoint x: 186, endPoint y: 86, distance: 16.9
click at [186, 86] on textarea at bounding box center [205, 78] width 184 height 86
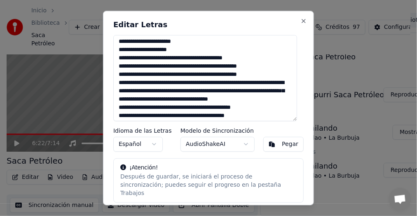
scroll to position [372, 0]
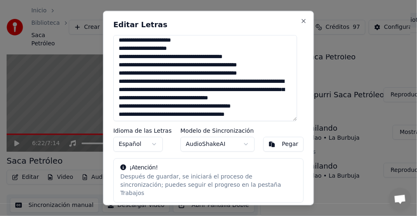
paste textarea
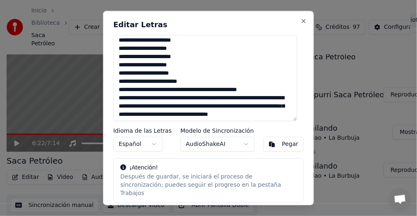
paste textarea
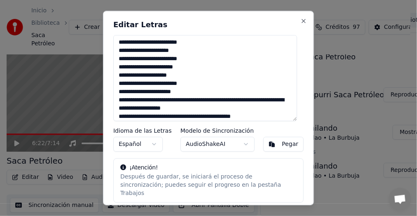
scroll to position [420, 0]
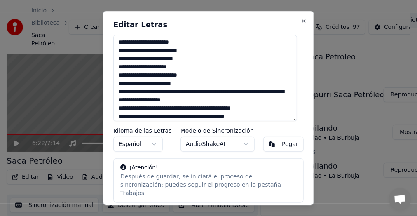
paste textarea "**********"
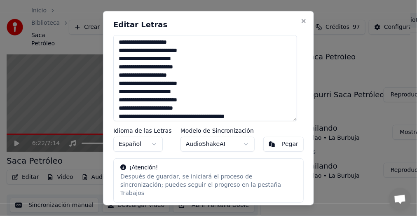
scroll to position [453, 0]
paste textarea "***"
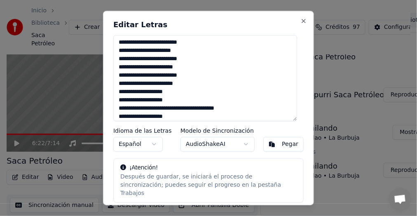
paste textarea
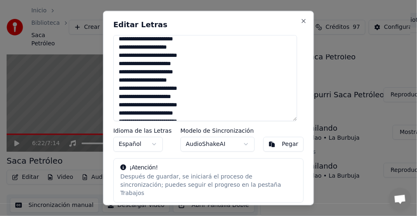
scroll to position [431, 0]
click at [121, 50] on textarea at bounding box center [205, 78] width 184 height 86
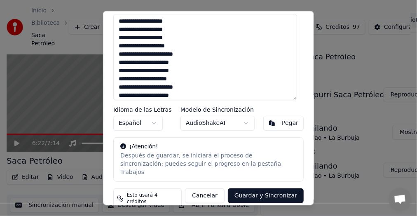
scroll to position [560, 0]
click at [165, 64] on textarea at bounding box center [205, 57] width 184 height 86
paste textarea "**********"
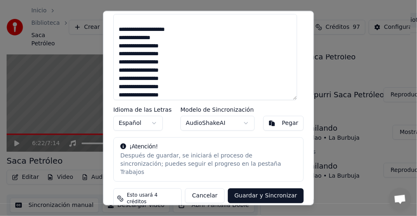
scroll to position [774, 0]
click at [189, 69] on textarea at bounding box center [205, 57] width 184 height 86
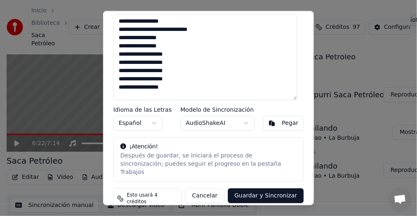
scroll to position [700, 0]
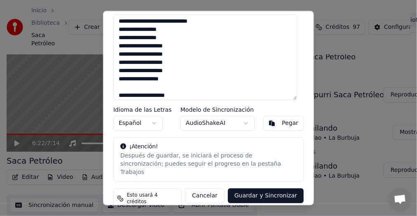
paste textarea "**********"
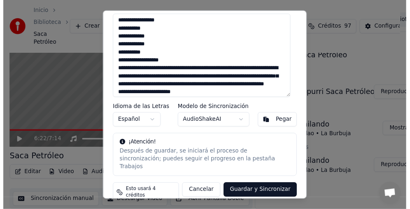
scroll to position [1021, 0]
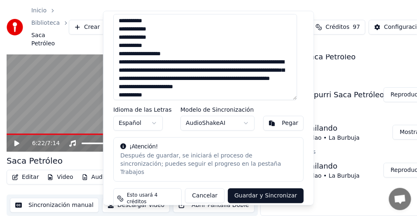
type textarea "**********"
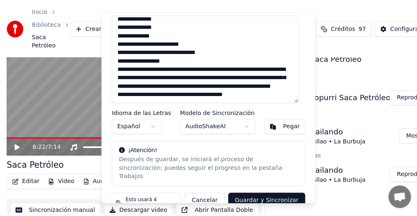
scroll to position [662, 0]
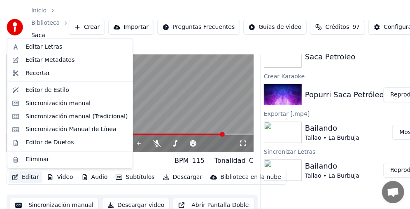
click at [26, 177] on button "Editar" at bounding box center [25, 177] width 33 height 12
click at [47, 48] on div "Editar Letras" at bounding box center [44, 47] width 37 height 8
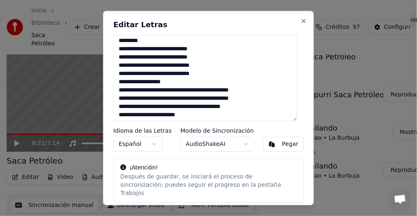
scroll to position [0, 0]
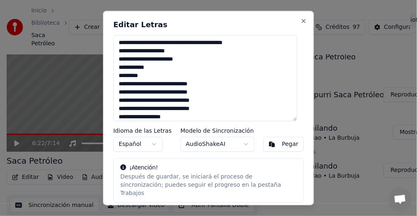
click at [220, 44] on textarea at bounding box center [205, 78] width 184 height 86
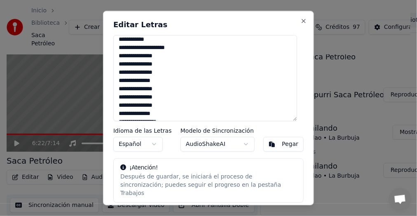
scroll to position [3, 0]
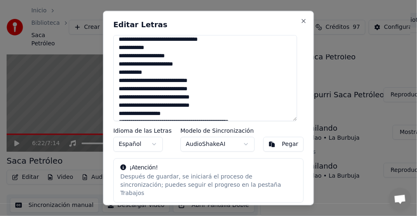
click at [206, 52] on textarea at bounding box center [205, 78] width 184 height 86
click at [163, 83] on textarea at bounding box center [205, 78] width 184 height 86
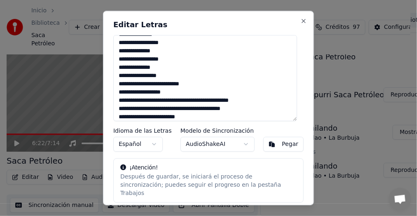
scroll to position [82, 0]
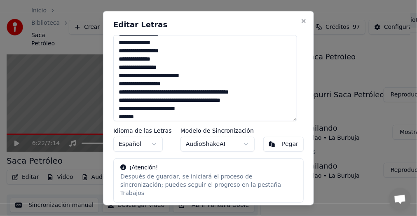
click at [212, 93] on textarea at bounding box center [205, 78] width 184 height 86
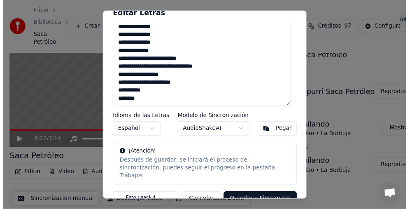
scroll to position [21, 0]
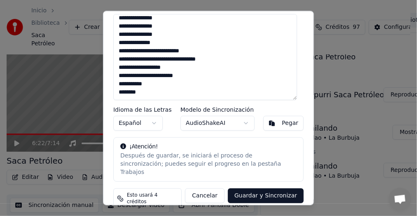
type textarea "**********"
click at [261, 189] on button "Guardar y Sincronizar" at bounding box center [266, 196] width 76 height 15
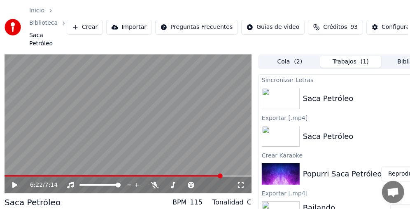
scroll to position [0, 35]
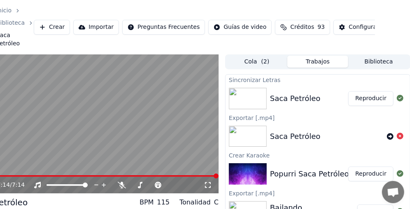
click at [371, 100] on button "Reproducir" at bounding box center [370, 98] width 45 height 15
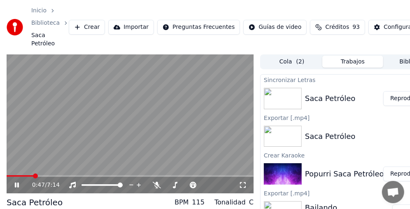
click at [18, 175] on video at bounding box center [130, 123] width 247 height 139
click at [17, 182] on icon at bounding box center [22, 185] width 19 height 7
click at [14, 176] on span at bounding box center [21, 176] width 28 height 2
click at [394, 96] on button "Reproducir" at bounding box center [405, 98] width 45 height 15
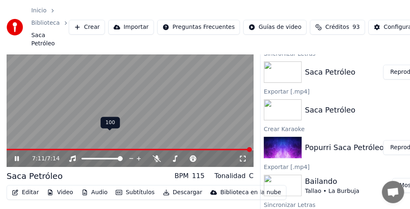
scroll to position [48, 0]
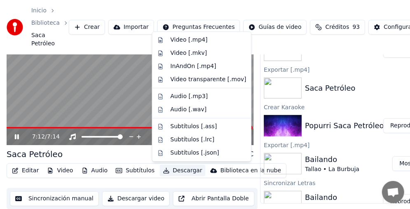
click at [178, 170] on button "Descargar" at bounding box center [183, 171] width 46 height 12
click at [189, 40] on div "Video [.mp4]" at bounding box center [188, 40] width 37 height 8
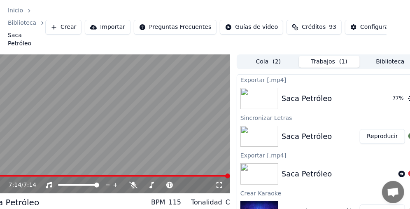
scroll to position [0, 35]
